Goal: Ask a question: Seek information or help from site administrators or community

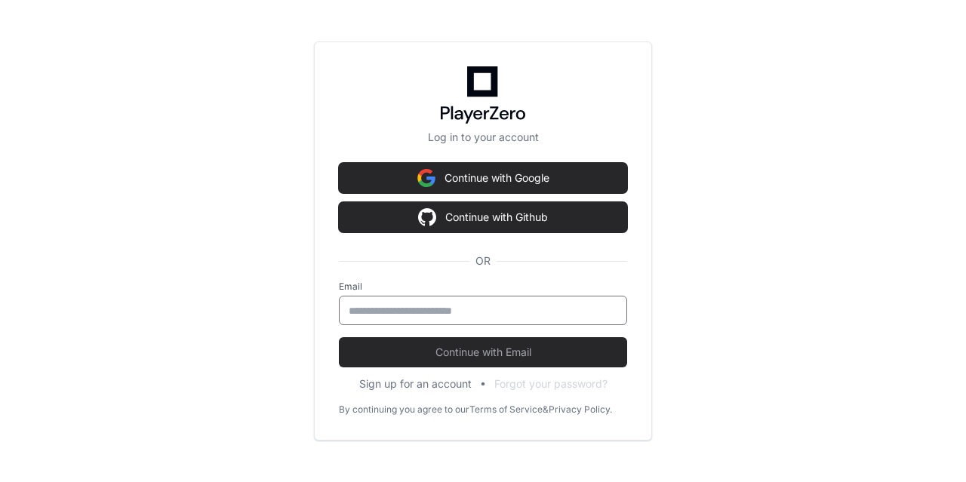
click at [427, 316] on input "email" at bounding box center [483, 311] width 269 height 15
type input "**********"
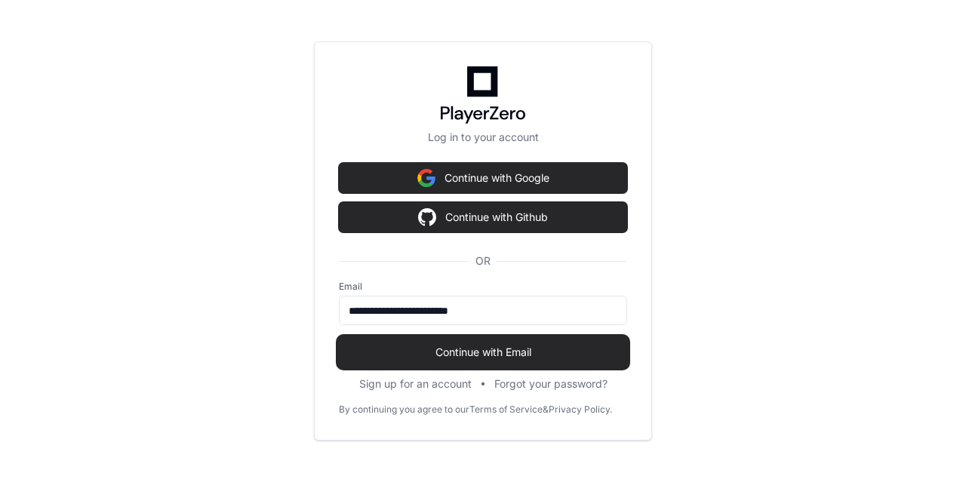
click at [424, 353] on span "Continue with Email" at bounding box center [483, 352] width 288 height 15
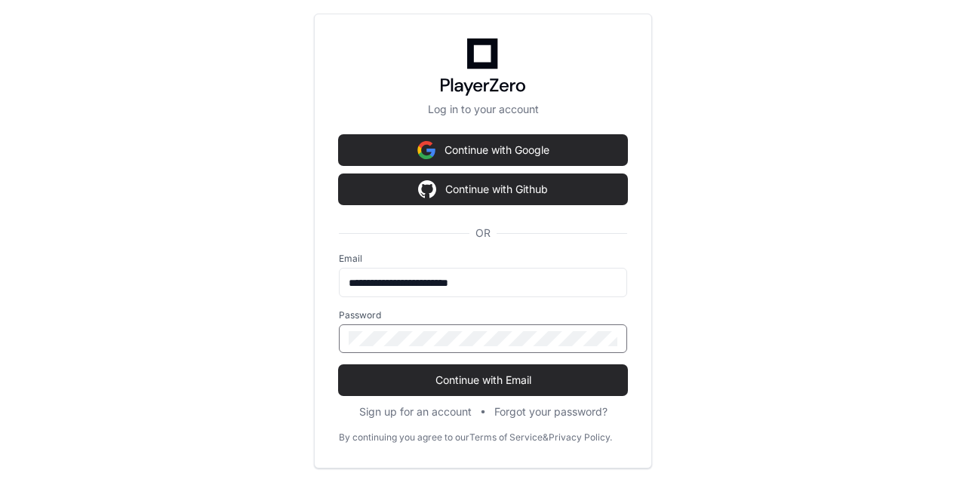
click at [339, 365] on button "Continue with Email" at bounding box center [483, 380] width 288 height 30
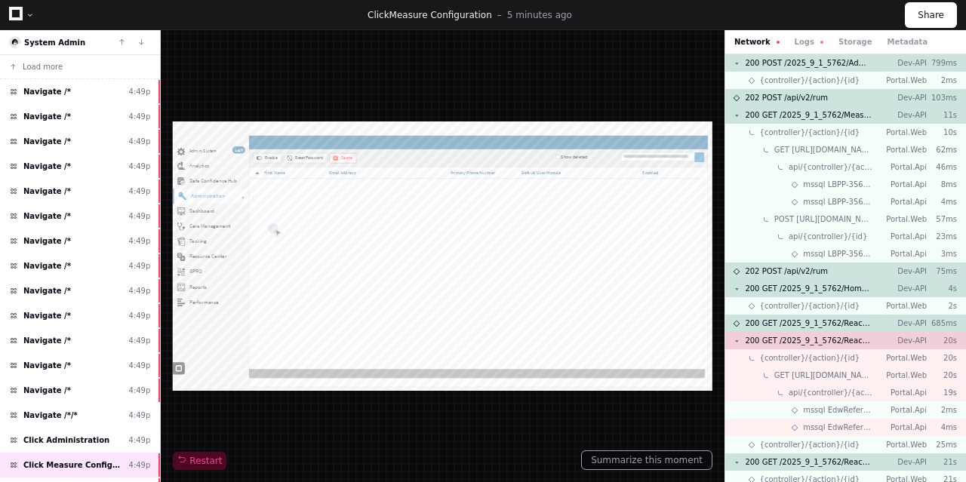
click at [28, 14] on div at bounding box center [30, 15] width 9 height 9
click at [14, 15] on icon at bounding box center [16, 14] width 14 height 14
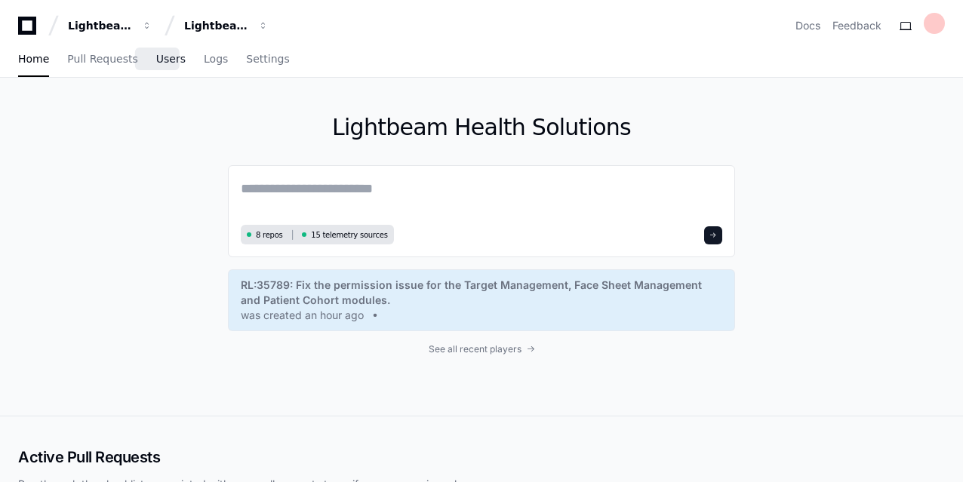
click at [156, 63] on span "Users" at bounding box center [170, 58] width 29 height 9
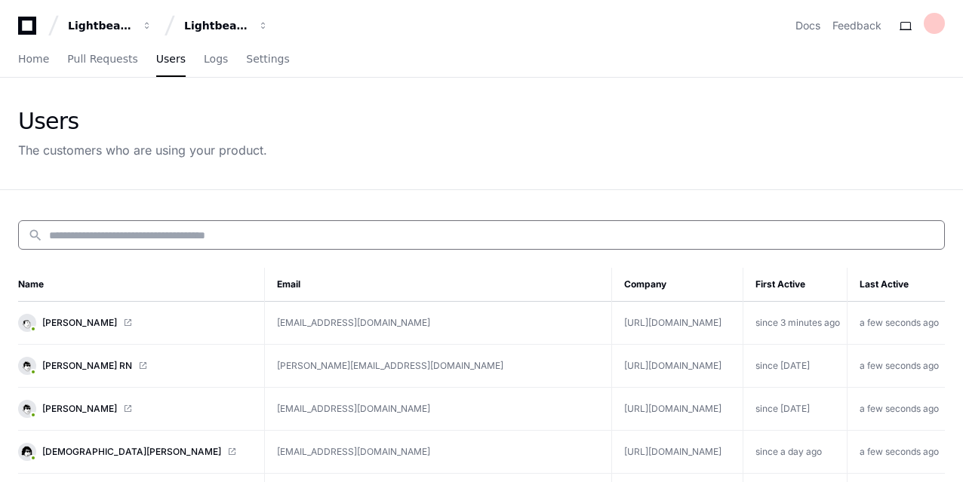
click at [100, 233] on input at bounding box center [492, 235] width 886 height 15
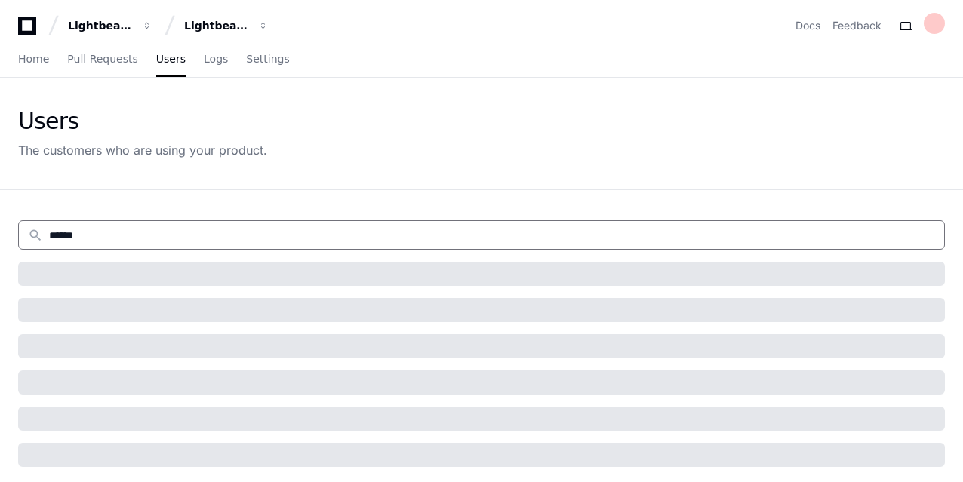
type input "******"
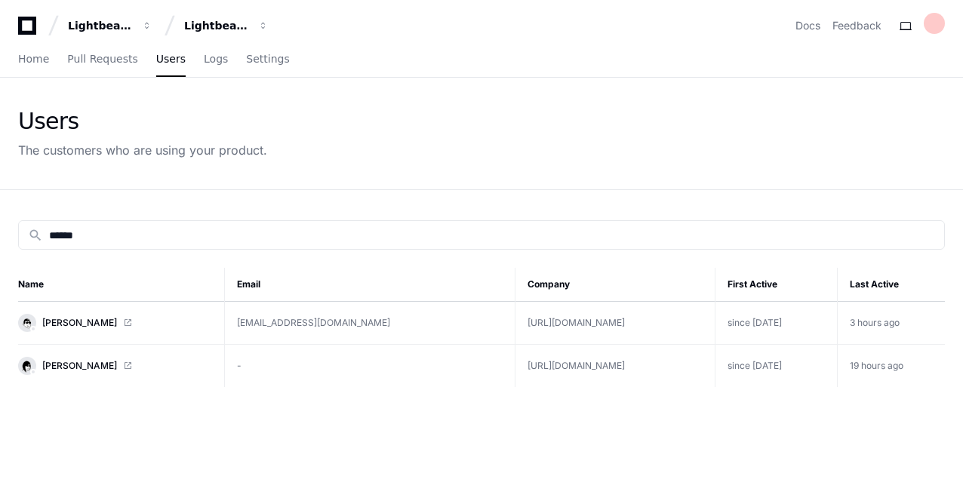
click at [125, 320] on span at bounding box center [127, 323] width 9 height 9
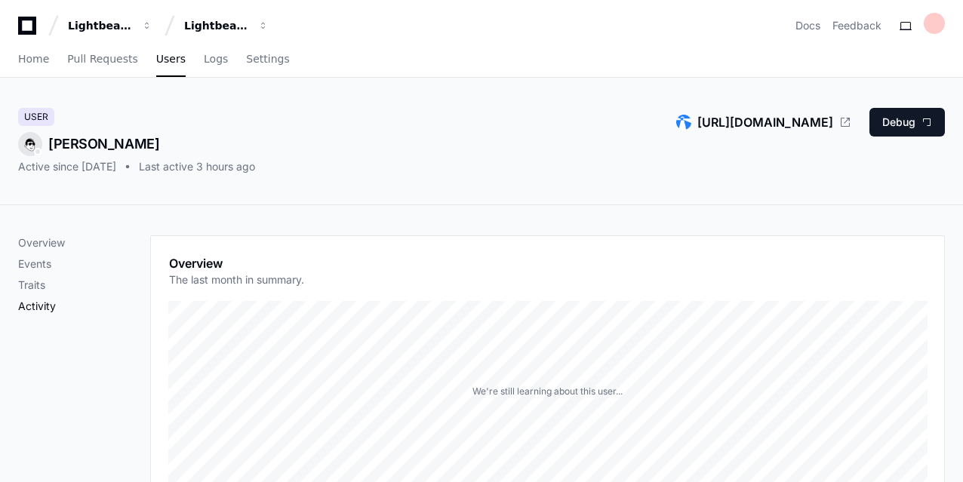
click at [29, 310] on p "Activity" at bounding box center [84, 306] width 132 height 15
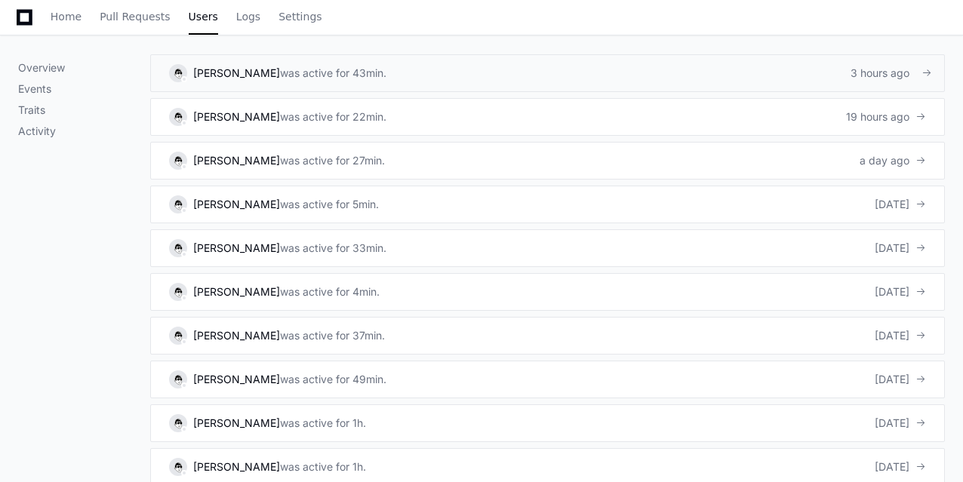
click at [253, 72] on div "[PERSON_NAME]" at bounding box center [236, 73] width 87 height 15
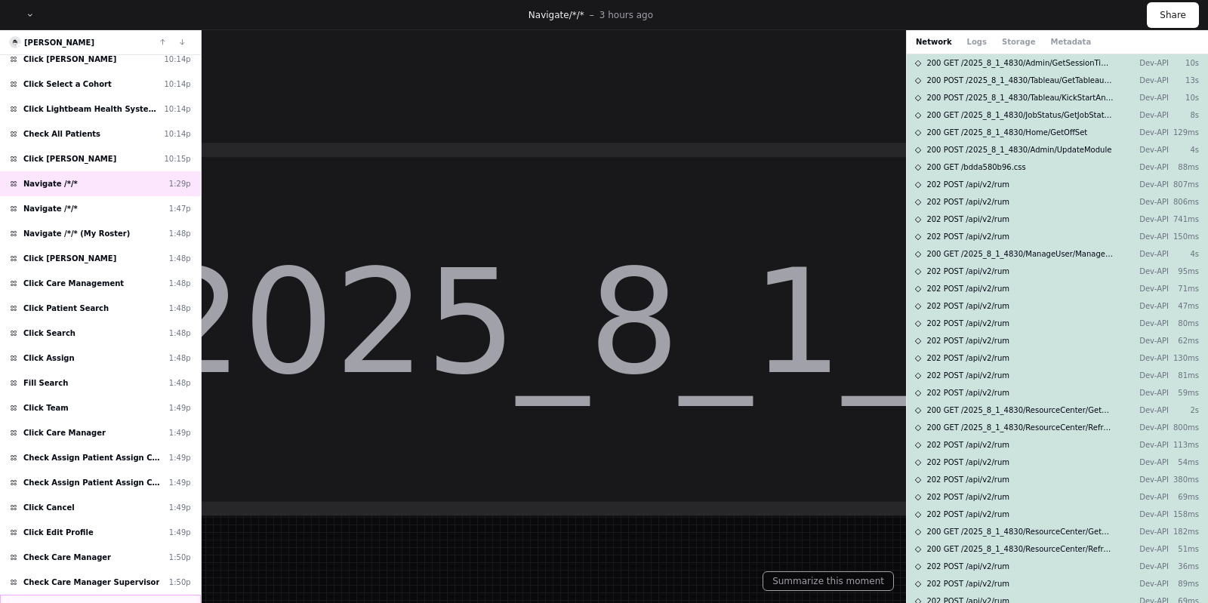
scroll to position [280, 0]
click at [69, 105] on span "Click Lightbeam Health System - *Obesity" at bounding box center [90, 110] width 134 height 11
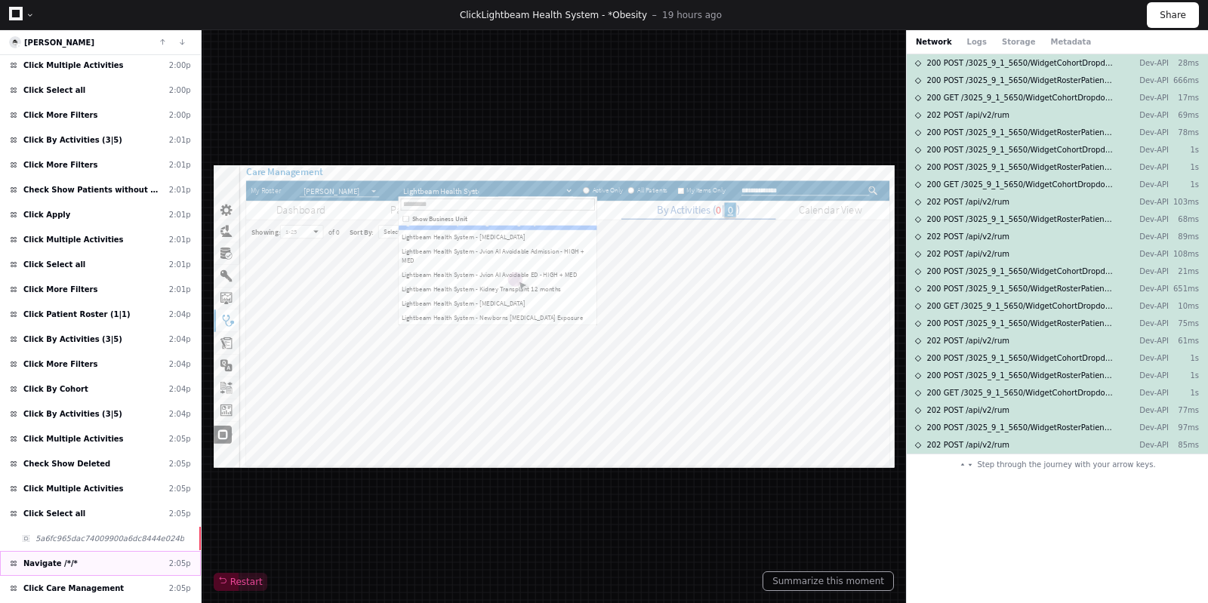
scroll to position [1057, 0]
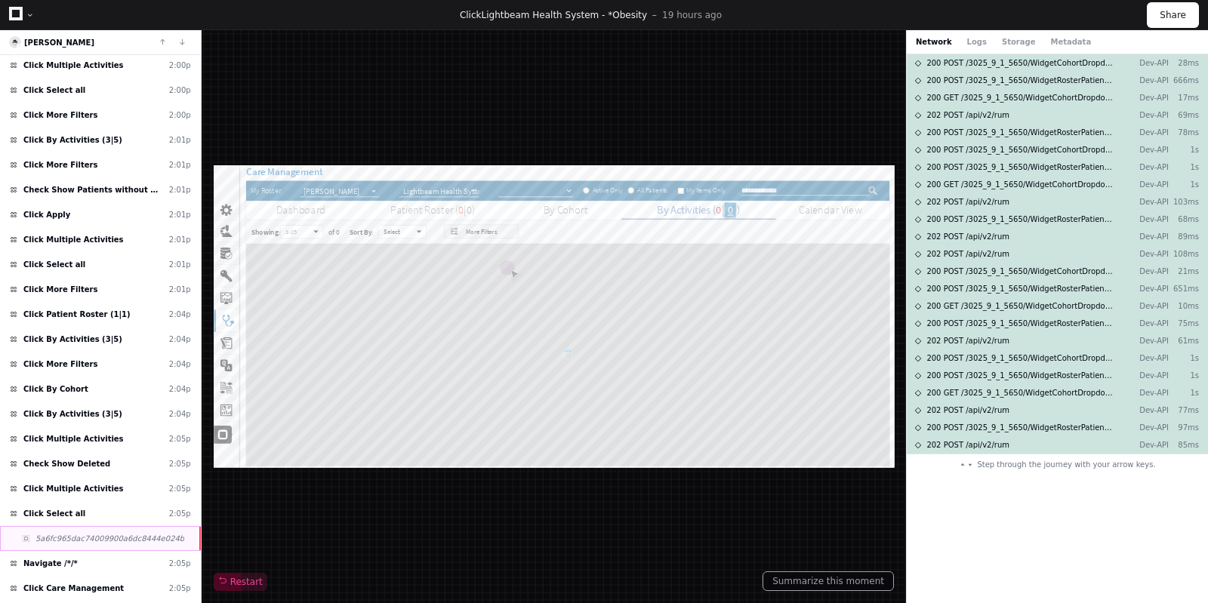
click at [61, 482] on div "5a6fc965dac74009900a6dc8444e024b" at bounding box center [100, 538] width 201 height 25
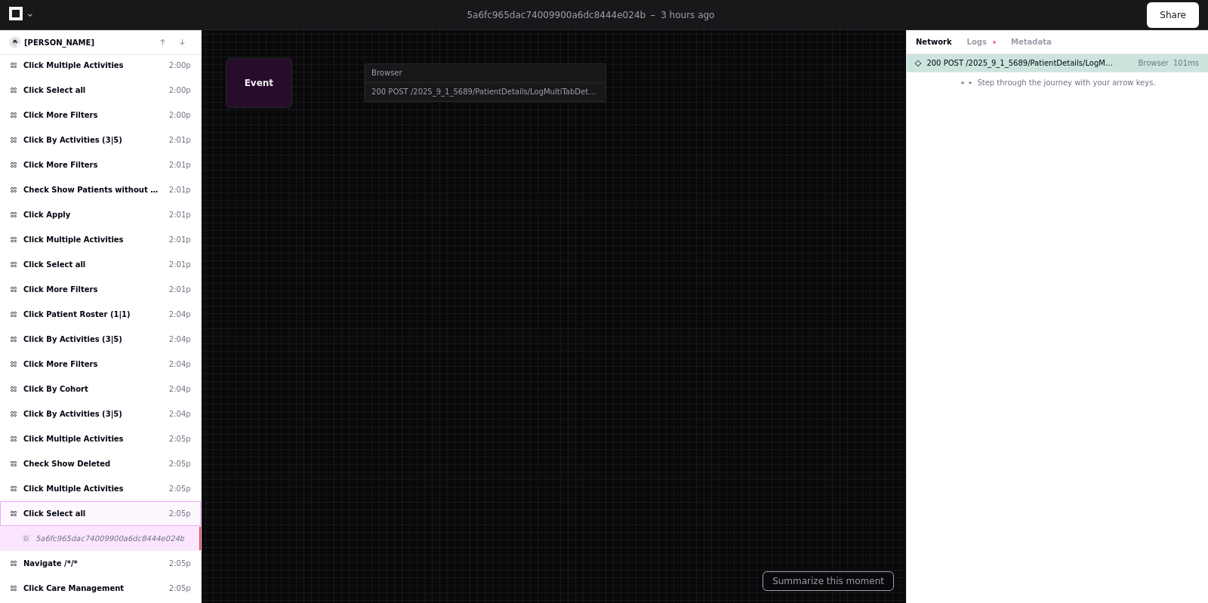
click at [51, 482] on span "Click Select all" at bounding box center [54, 513] width 62 height 11
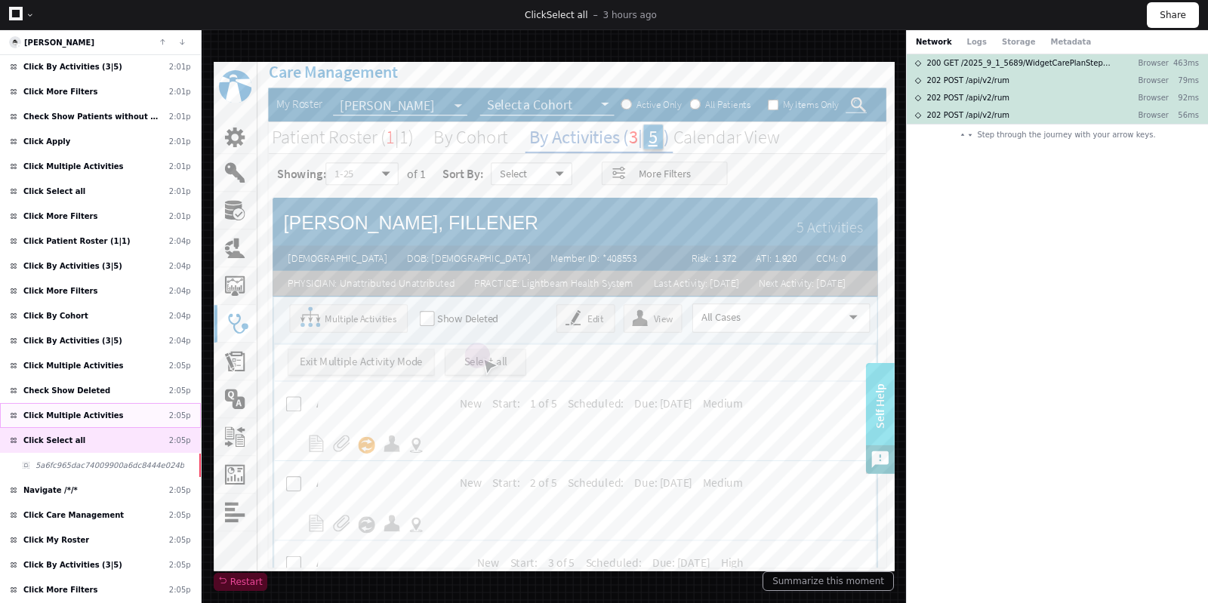
scroll to position [1770, 0]
click at [80, 359] on span "Click Multiple Activities" at bounding box center [73, 364] width 100 height 11
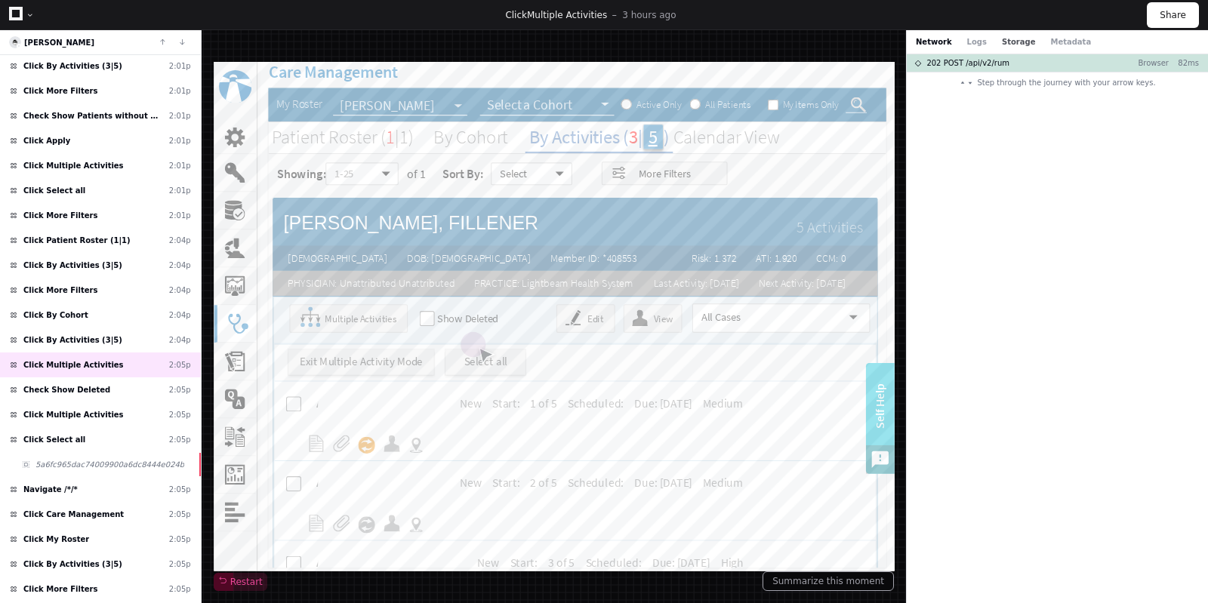
click at [966, 39] on button "Storage" at bounding box center [1018, 41] width 33 height 11
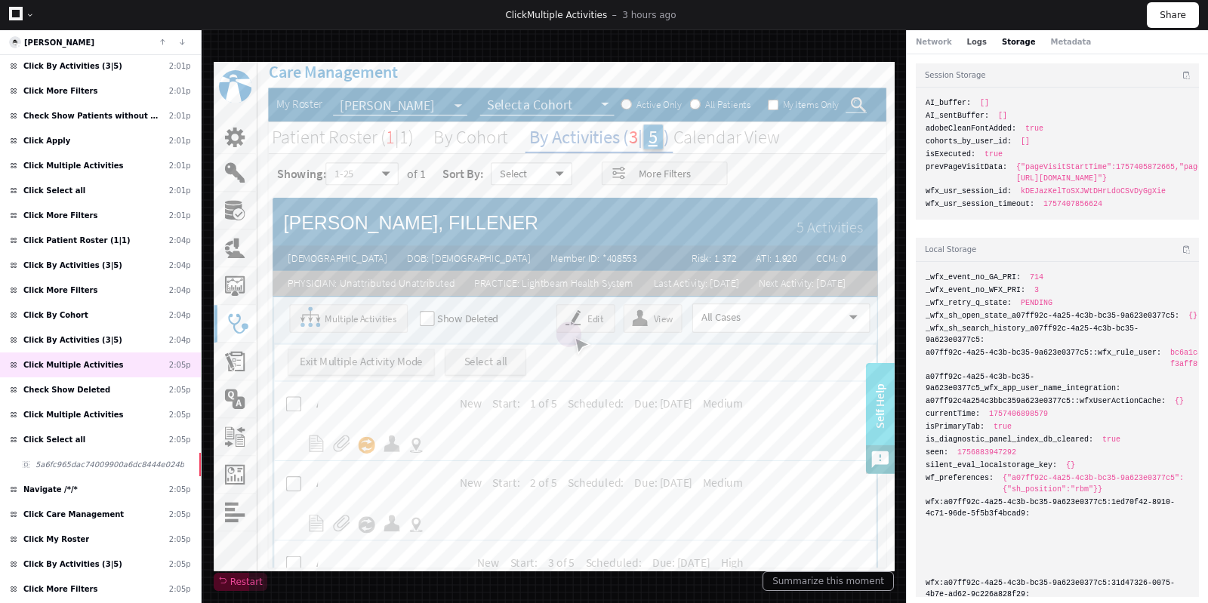
click at [966, 42] on button "Logs" at bounding box center [977, 41] width 20 height 11
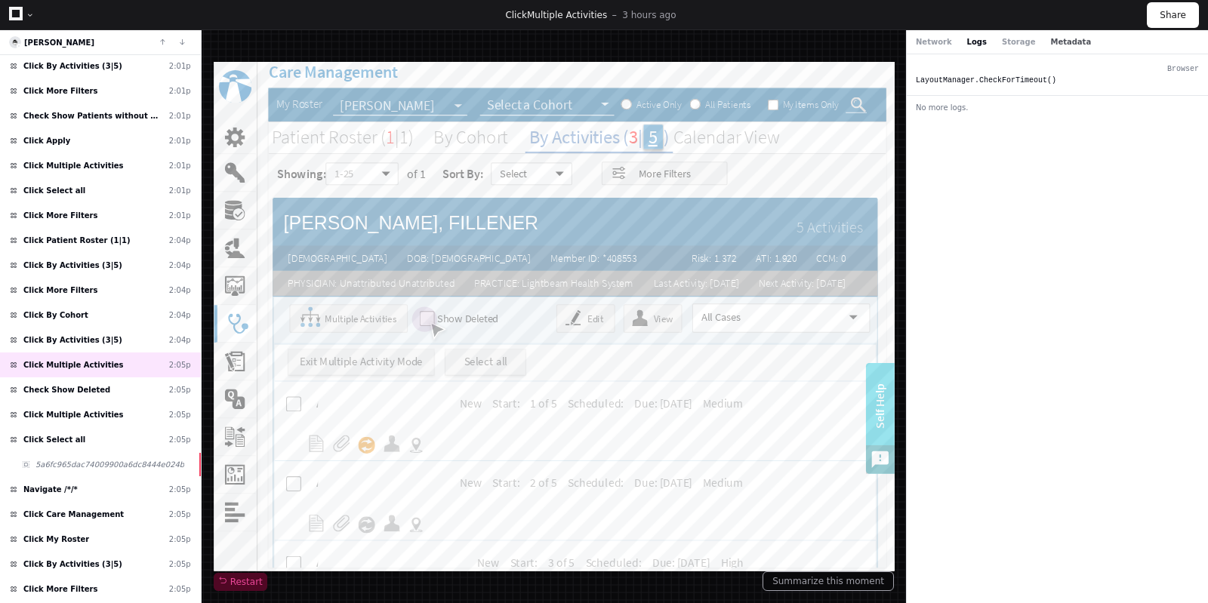
click at [966, 44] on button "Metadata" at bounding box center [1070, 41] width 41 height 11
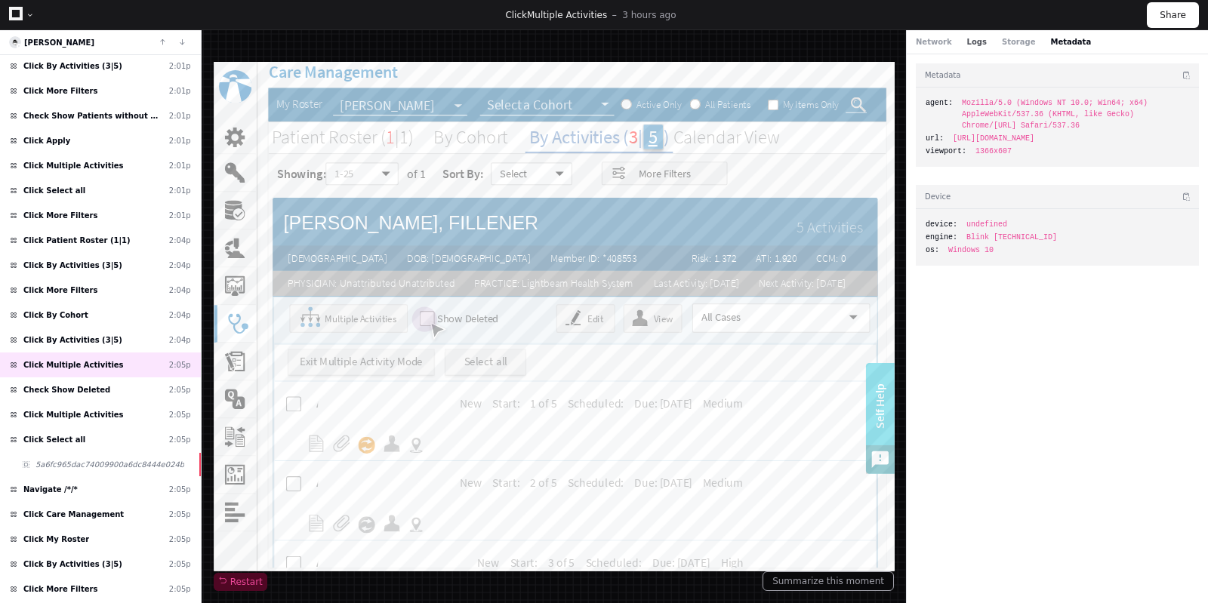
click at [966, 42] on button "Logs" at bounding box center [977, 41] width 20 height 11
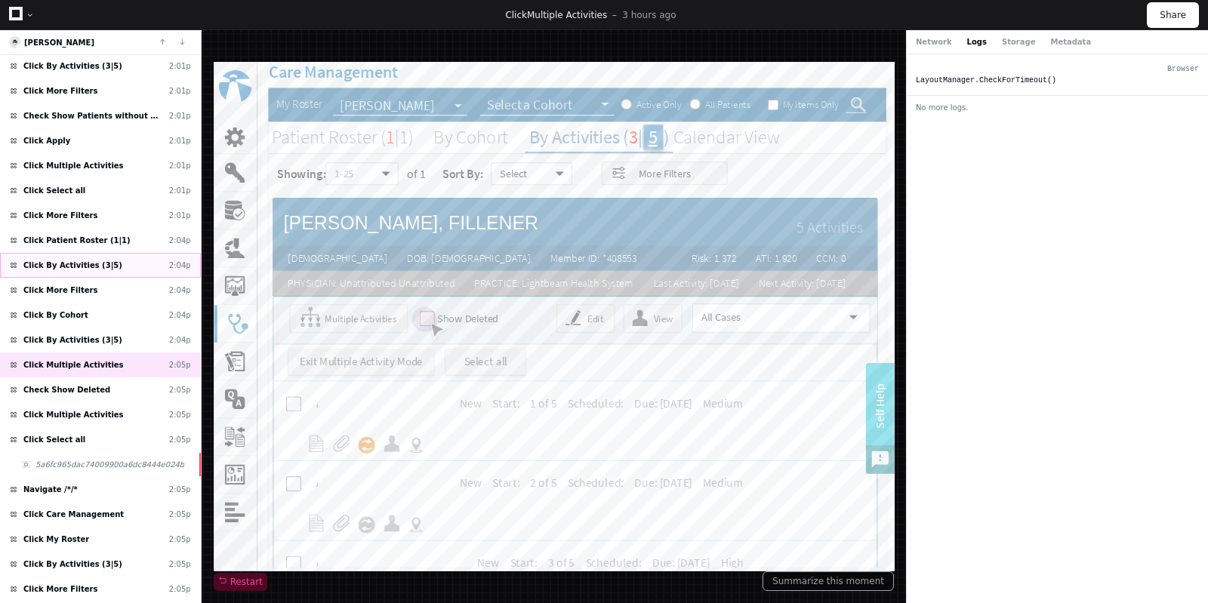
click at [72, 260] on span "Click By Activities (3|5)" at bounding box center [72, 265] width 99 height 11
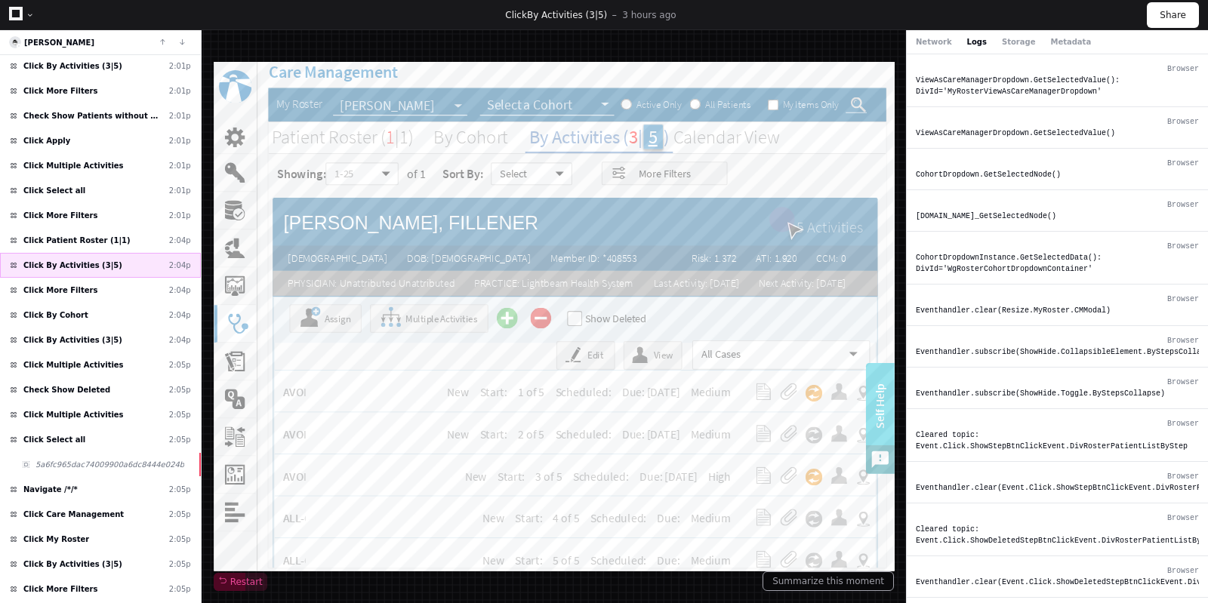
click at [14, 262] on span at bounding box center [14, 266] width 8 height 8
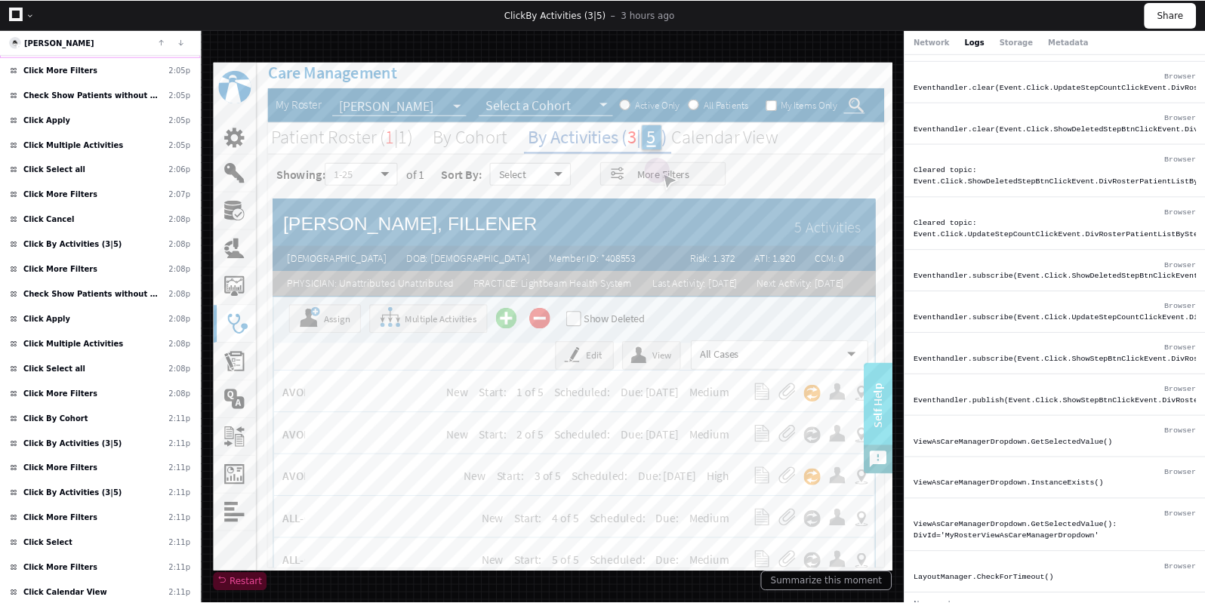
scroll to position [2298, 0]
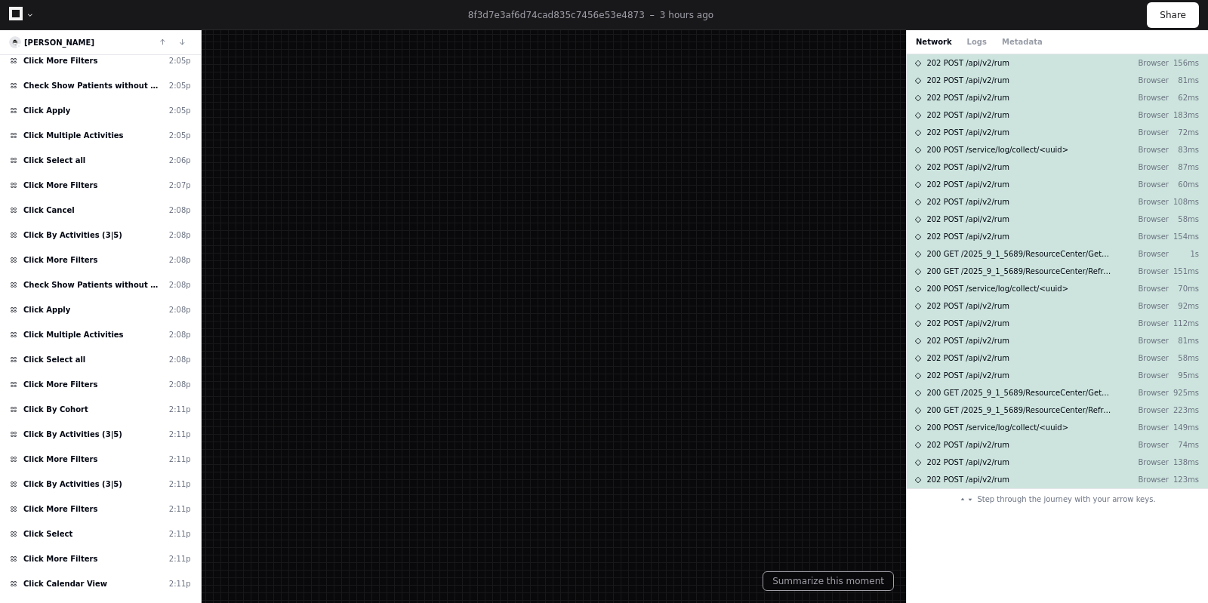
click at [15, 17] on icon at bounding box center [16, 14] width 14 height 14
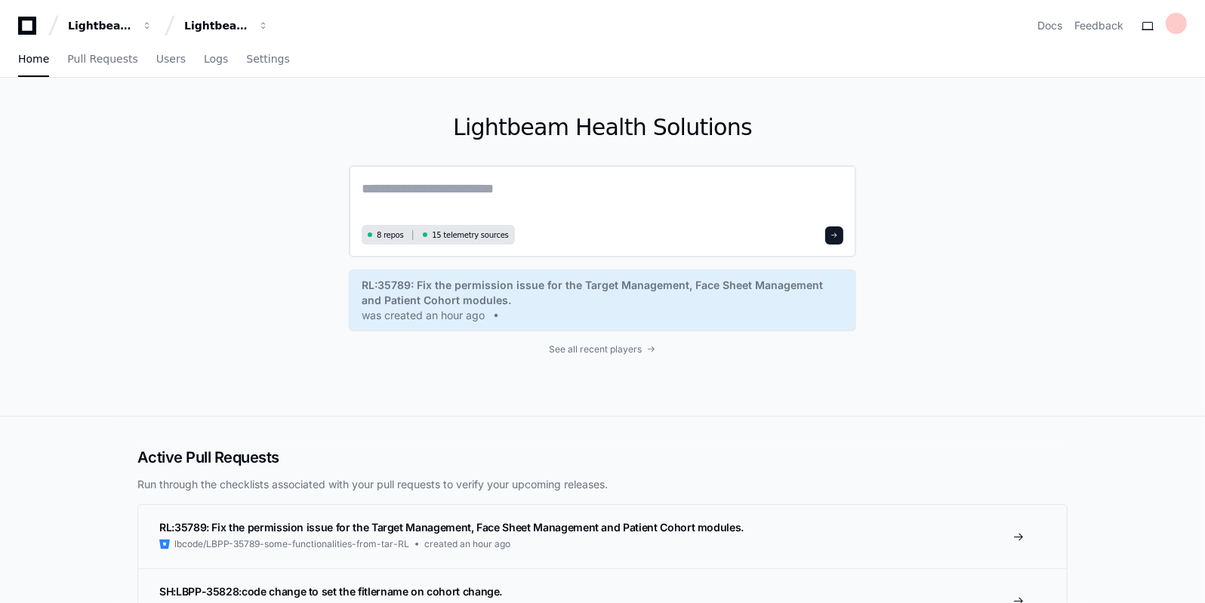
click at [427, 200] on textarea at bounding box center [603, 199] width 482 height 42
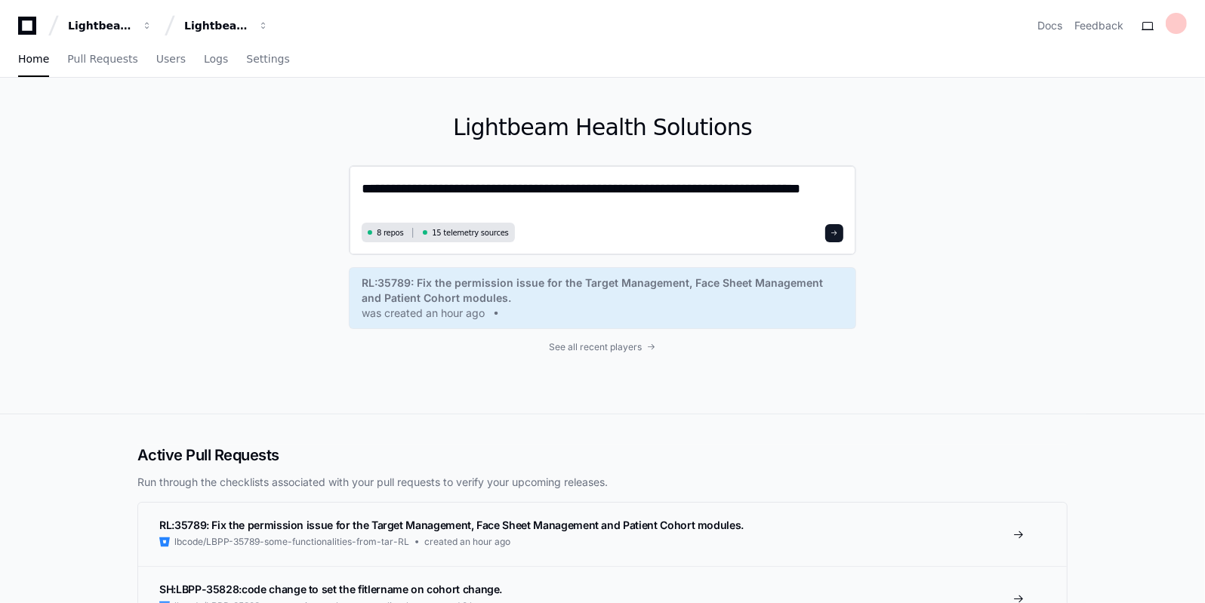
type textarea "**********"
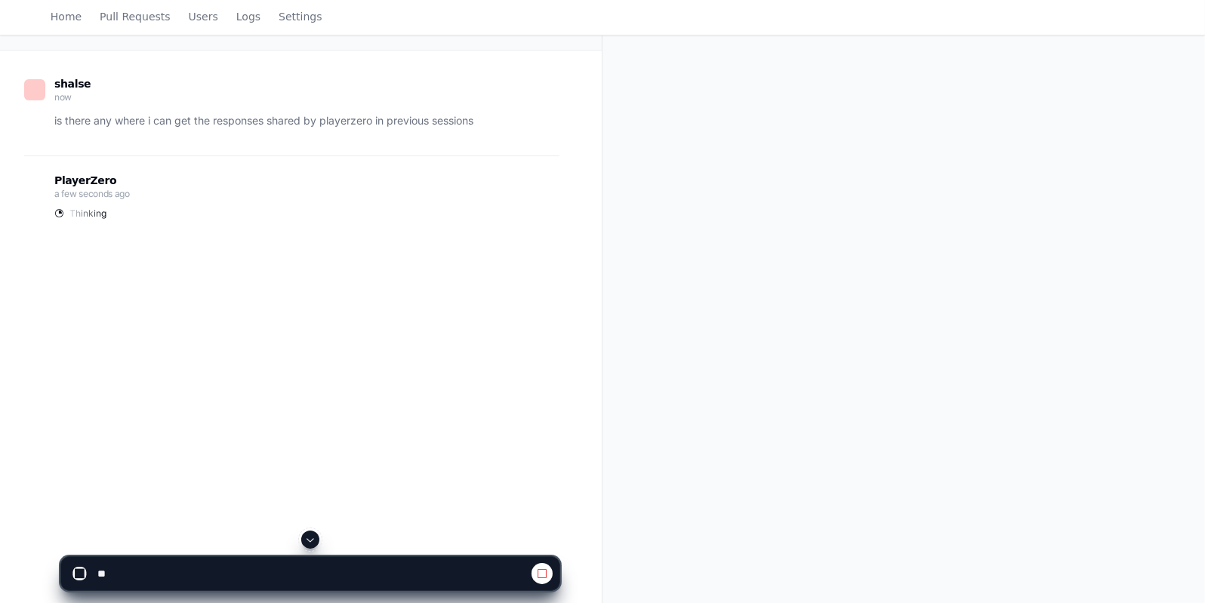
scroll to position [125, 0]
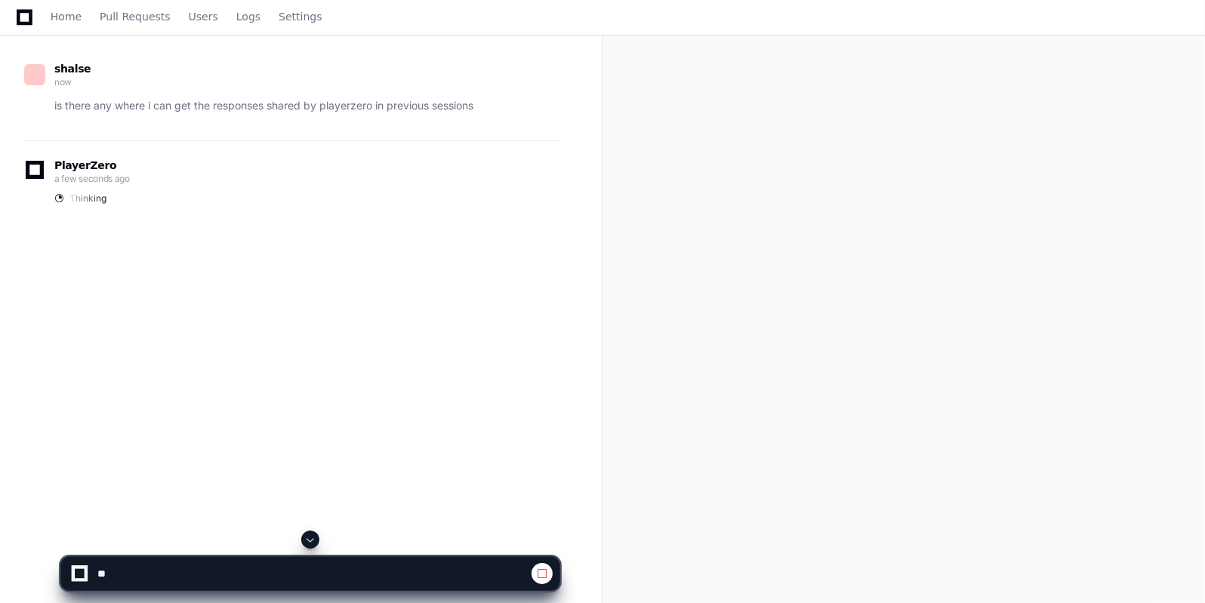
click at [174, 100] on p "is there any where i can get the responses shared by playerzero in previous ses…" at bounding box center [306, 105] width 505 height 17
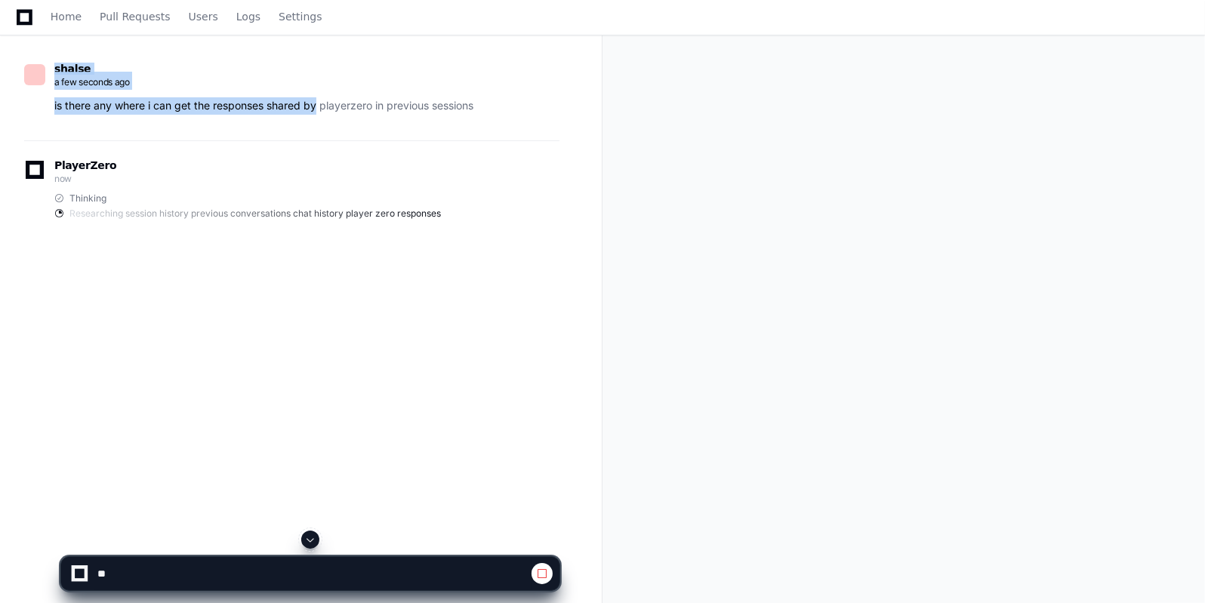
drag, startPoint x: 174, startPoint y: 100, endPoint x: 337, endPoint y: 123, distance: 164.7
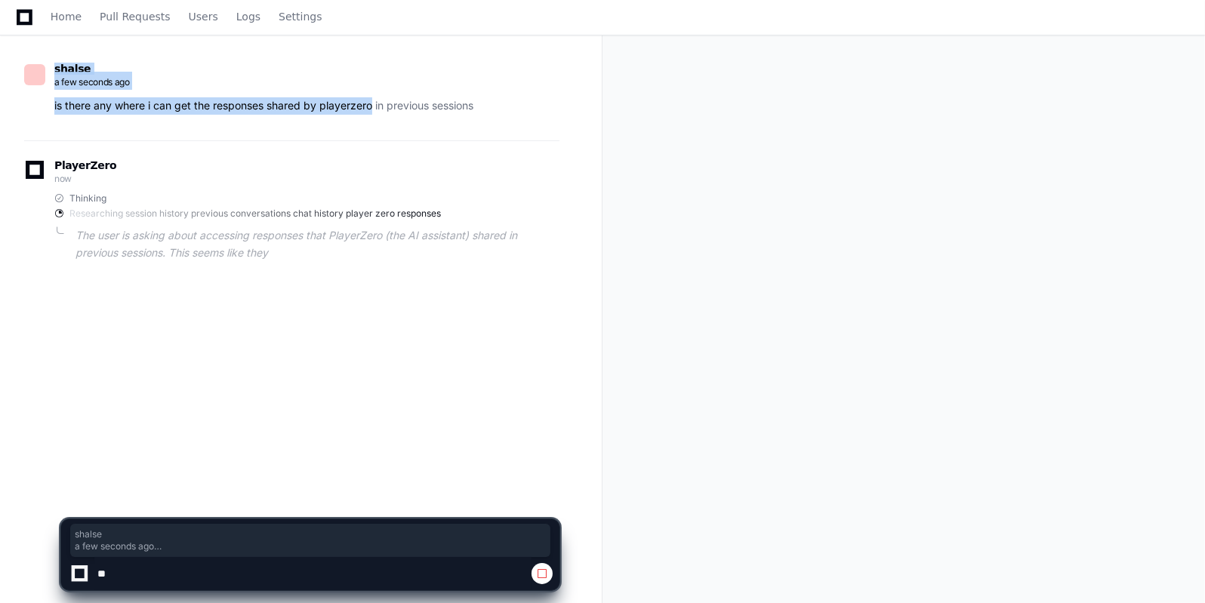
scroll to position [244, 0]
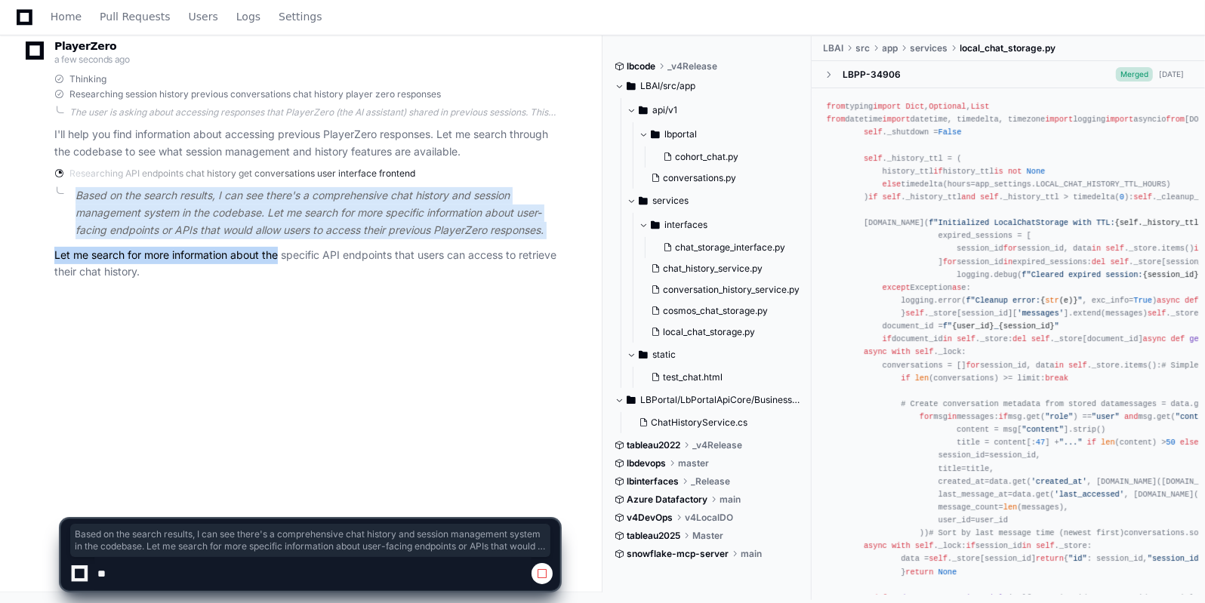
drag, startPoint x: 183, startPoint y: 291, endPoint x: 277, endPoint y: 250, distance: 102.8
click at [277, 250] on div "shalse a few seconds ago is there any where i can get the responses shared by p…" at bounding box center [301, 217] width 566 height 603
click at [277, 250] on p "Let me search for more information about the specific API endpoints that users …" at bounding box center [306, 264] width 505 height 35
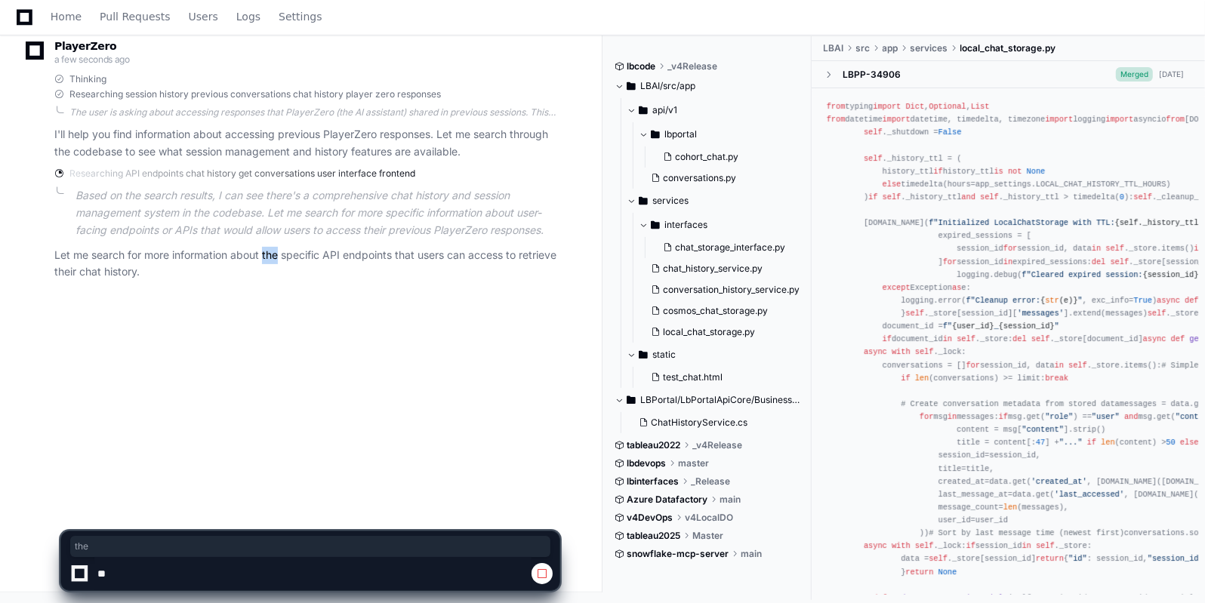
click at [277, 250] on p "Let me search for more information about the specific API endpoints that users …" at bounding box center [306, 264] width 505 height 35
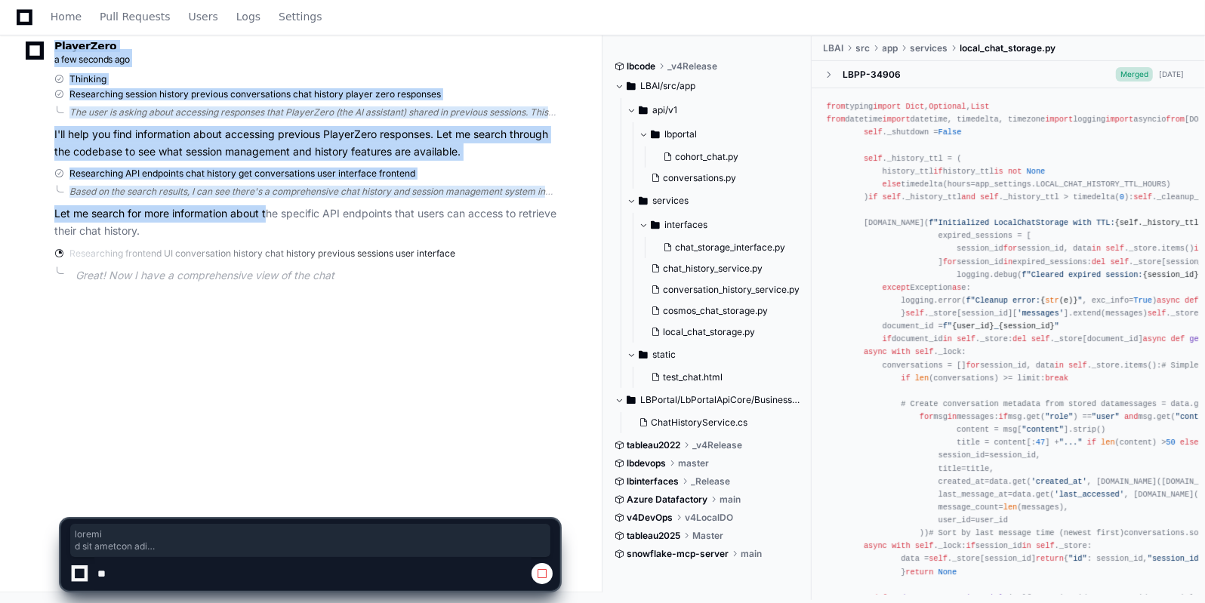
drag, startPoint x: 152, startPoint y: 206, endPoint x: 269, endPoint y: 202, distance: 117.1
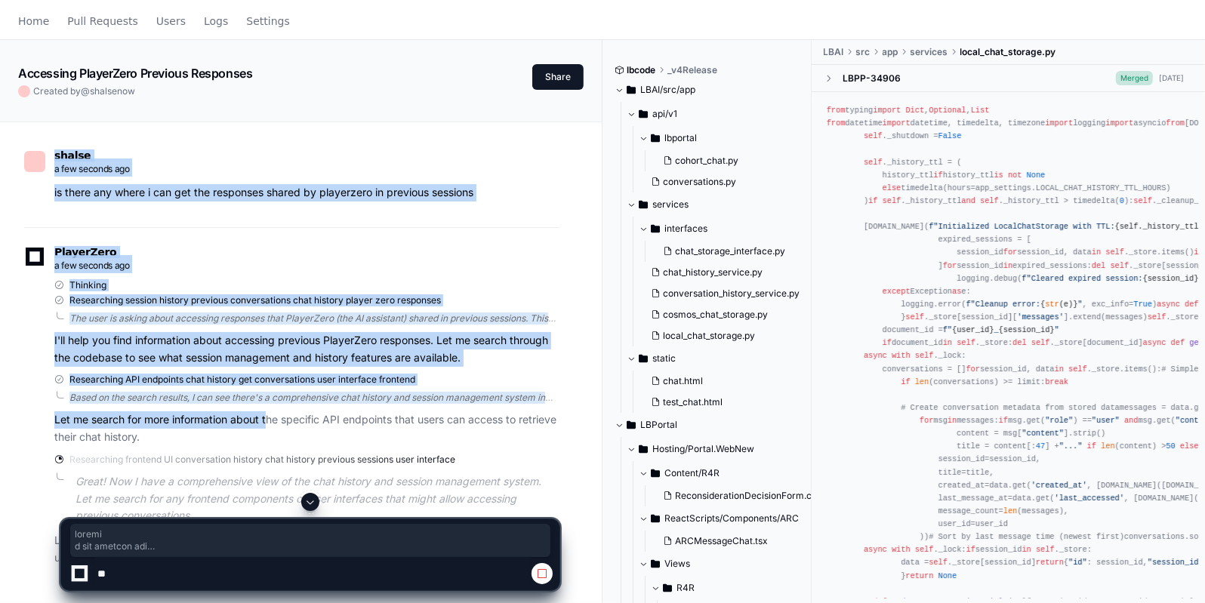
scroll to position [0, 0]
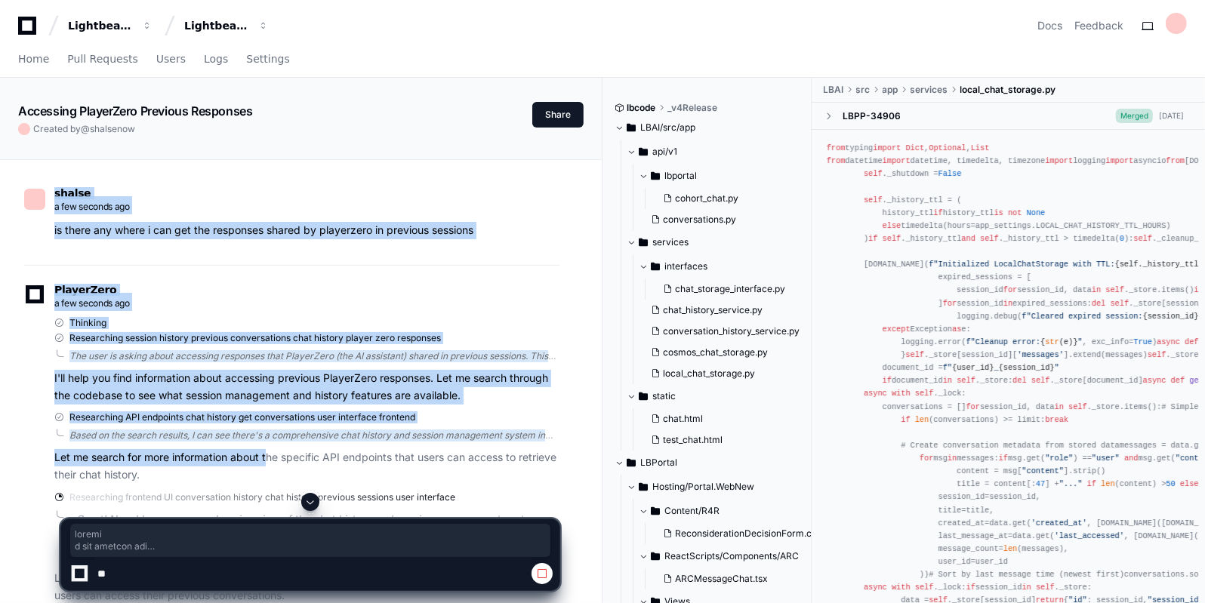
click at [501, 230] on p "is there any where i can get the responses shared by playerzero in previous ses…" at bounding box center [306, 230] width 505 height 17
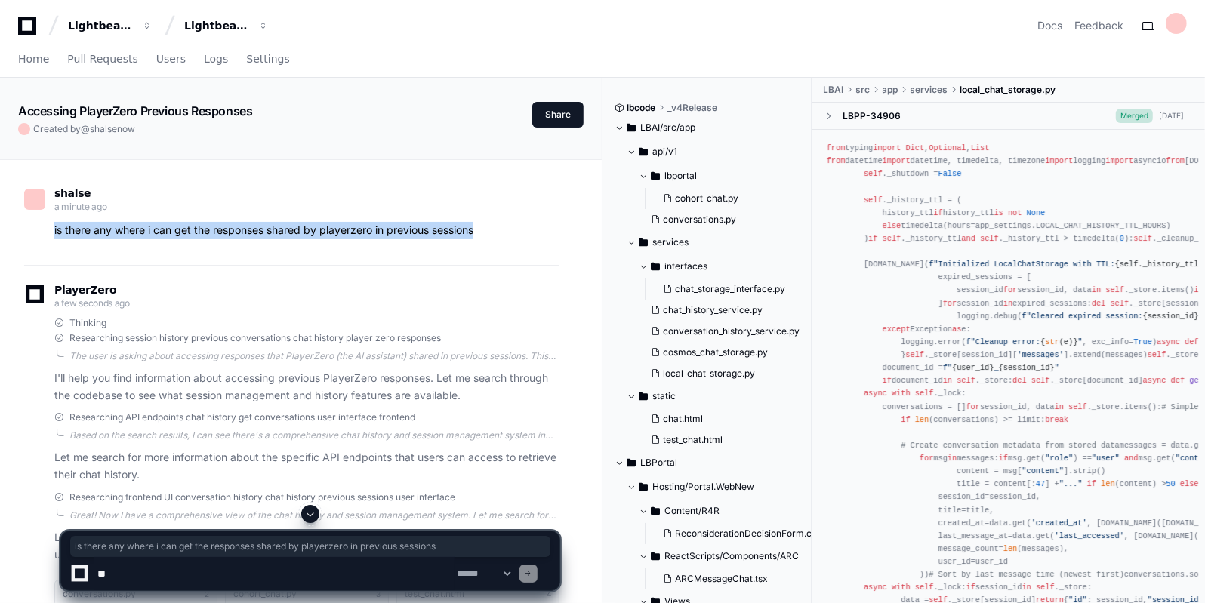
drag, startPoint x: 484, startPoint y: 231, endPoint x: 51, endPoint y: 230, distance: 433.4
click at [51, 230] on div "is there any where i can get the responses shared by playerzero in previous ses…" at bounding box center [291, 230] width 535 height 17
copy p "is there any where i can get the responses shared by playerzero in previous ses…"
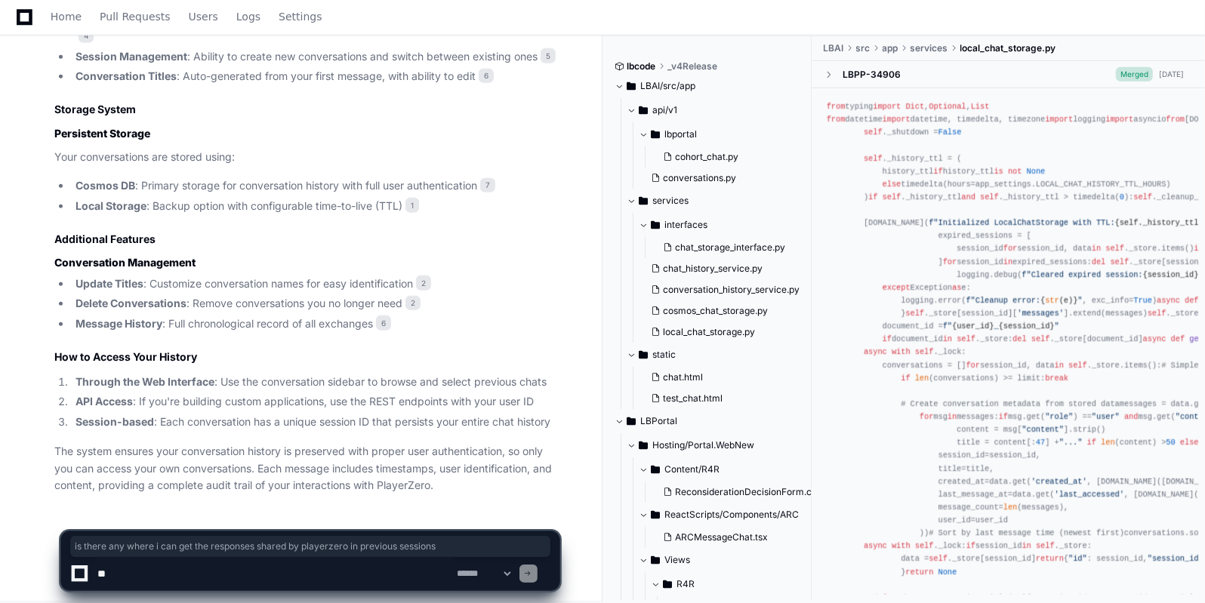
scroll to position [1268, 0]
